Goal: Information Seeking & Learning: Check status

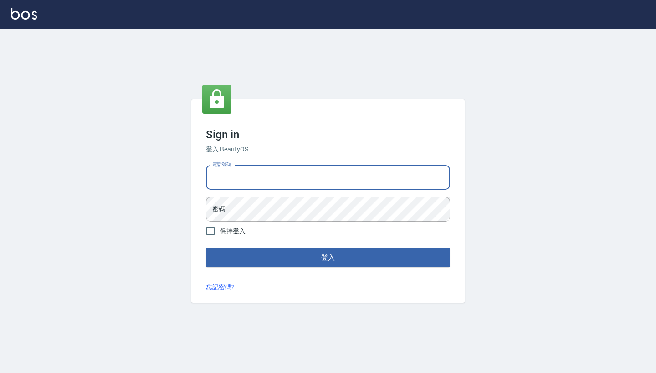
type input "0958513317"
click at [328, 258] on button "登入" at bounding box center [328, 257] width 244 height 19
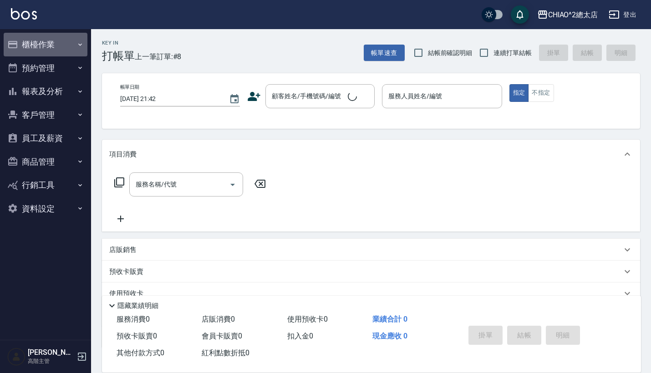
click at [41, 51] on button "櫃檯作業" at bounding box center [46, 45] width 84 height 24
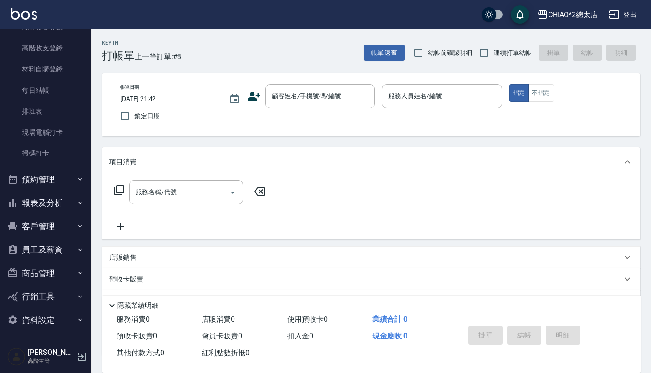
scroll to position [148, 0]
click at [42, 184] on button "預約管理" at bounding box center [46, 181] width 84 height 24
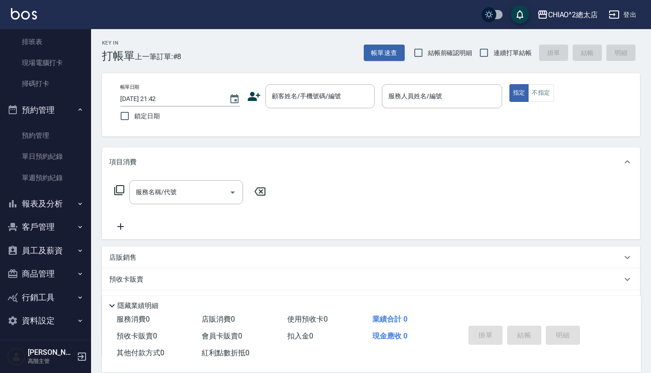
click at [46, 202] on button "報表及分析" at bounding box center [46, 204] width 84 height 24
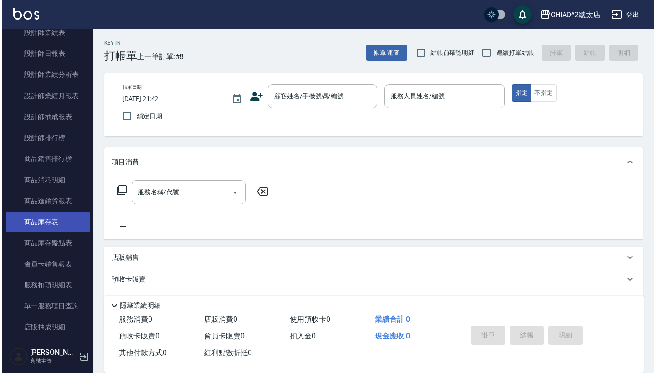
scroll to position [670, 0]
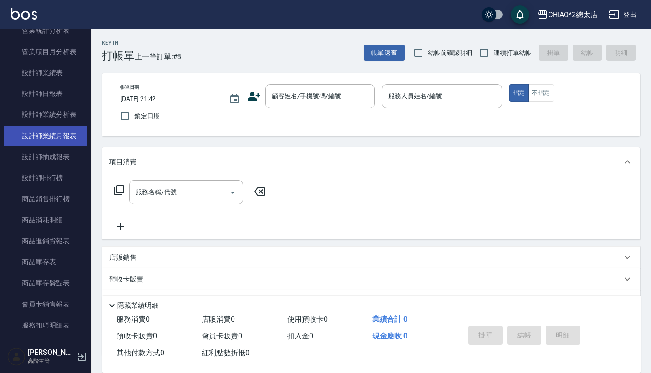
click at [62, 136] on link "設計師業績月報表" at bounding box center [46, 136] width 84 height 21
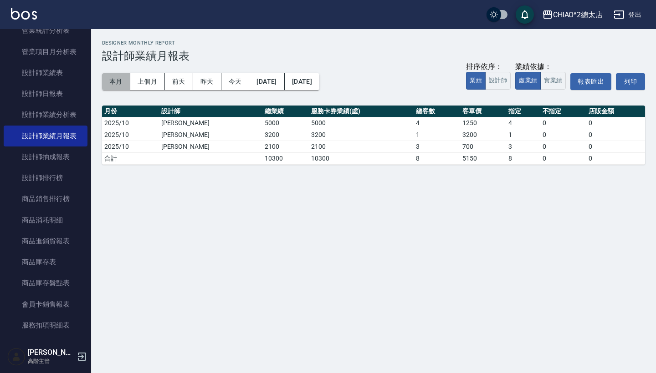
click at [120, 78] on button "本月" at bounding box center [116, 81] width 28 height 17
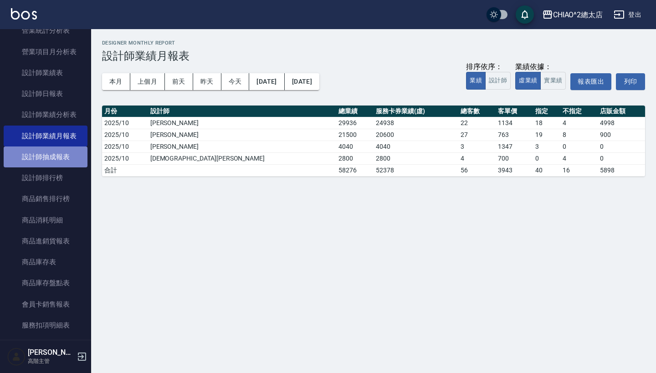
click at [66, 149] on link "設計師抽成報表" at bounding box center [46, 157] width 84 height 21
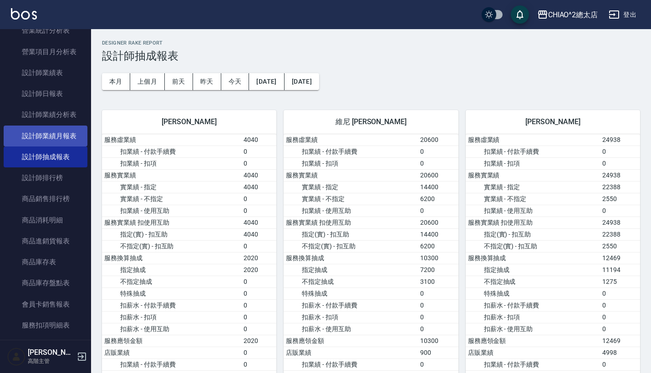
click at [66, 136] on link "設計師業績月報表" at bounding box center [46, 136] width 84 height 21
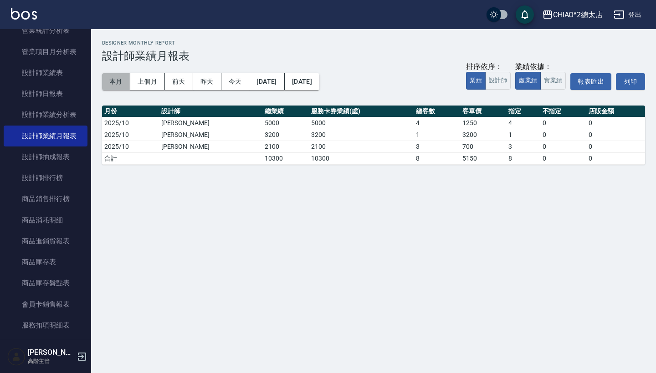
click at [112, 82] on button "本月" at bounding box center [116, 81] width 28 height 17
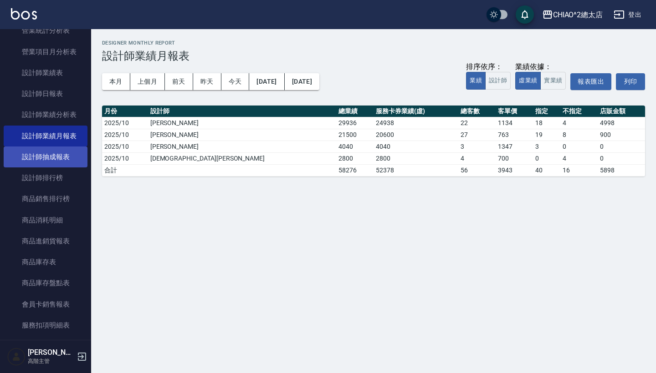
click at [57, 148] on link "設計師抽成報表" at bounding box center [46, 157] width 84 height 21
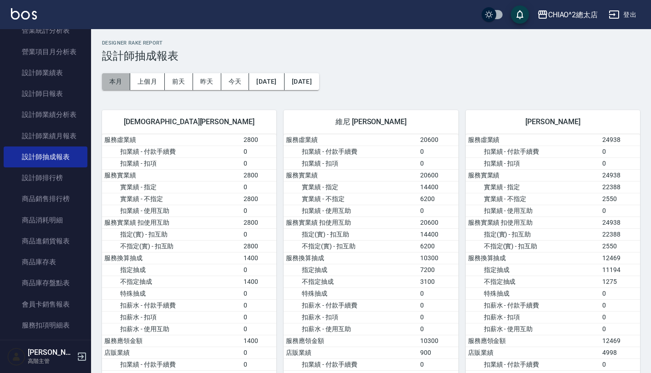
click at [114, 82] on button "本月" at bounding box center [116, 81] width 28 height 17
